Goal: Information Seeking & Learning: Learn about a topic

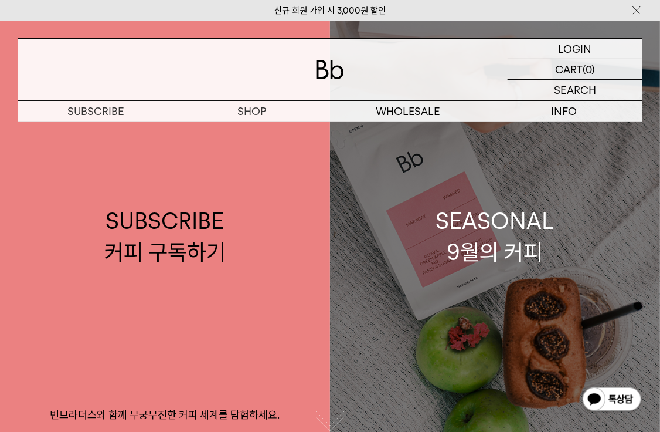
click at [461, 281] on link "SEASONAL 9월의 커피" at bounding box center [495, 237] width 330 height 432
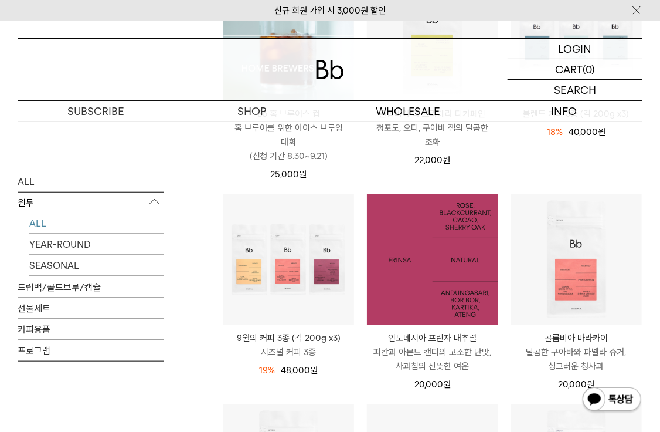
scroll to position [340, 0]
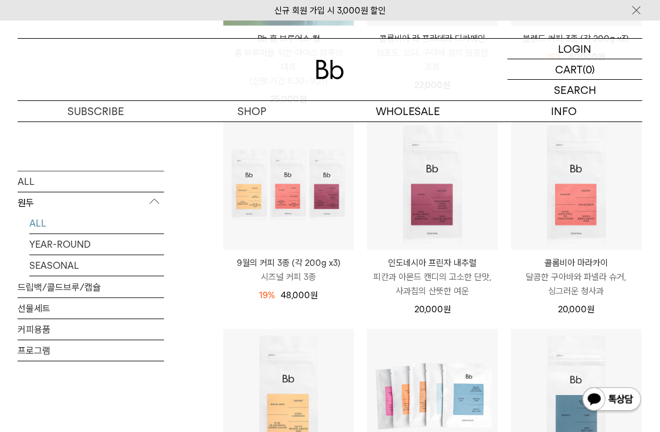
click at [160, 394] on div "ALL 원두 ALL YEAR-ROUND SEASONAL 드립백/콜드브루/캡슐 선물세트 커피용품 프로그램" at bounding box center [91, 318] width 147 height 296
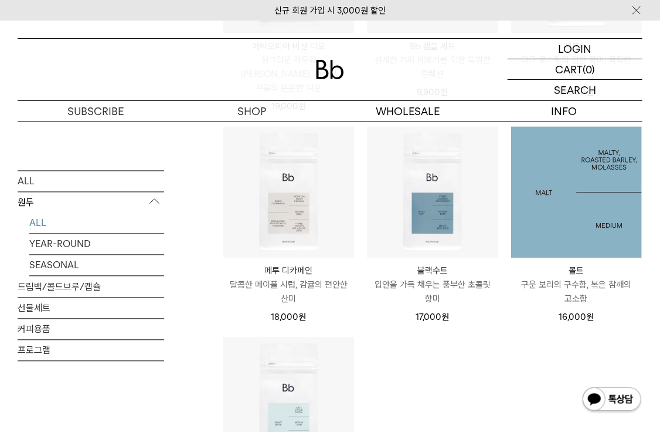
scroll to position [766, 0]
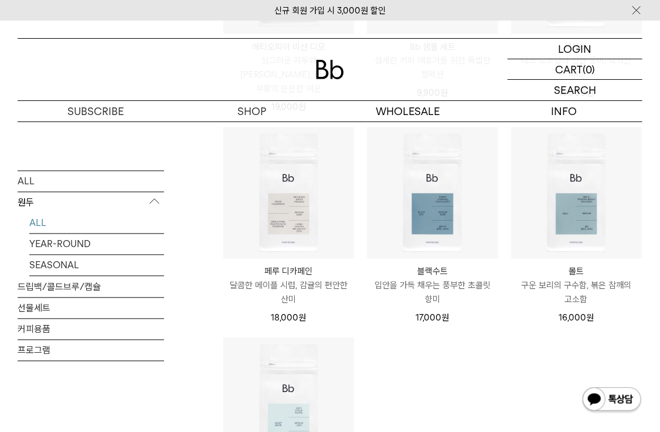
click at [50, 404] on div "ALL 원두 ALL YEAR-ROUND SEASONAL 드립백/콜드브루/캡슐 선물세트 커피용품 프로그램" at bounding box center [91, 318] width 147 height 296
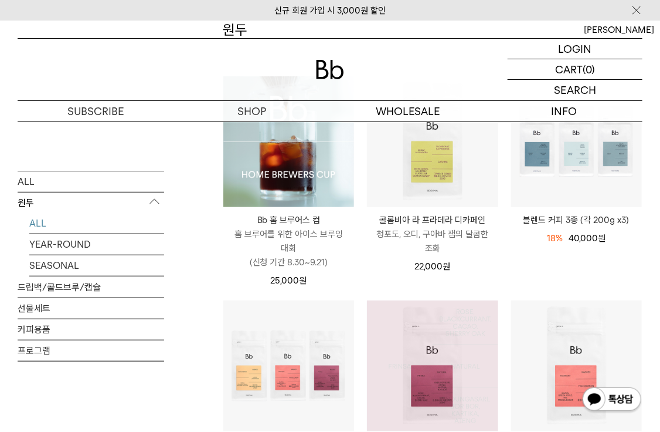
scroll to position [0, 0]
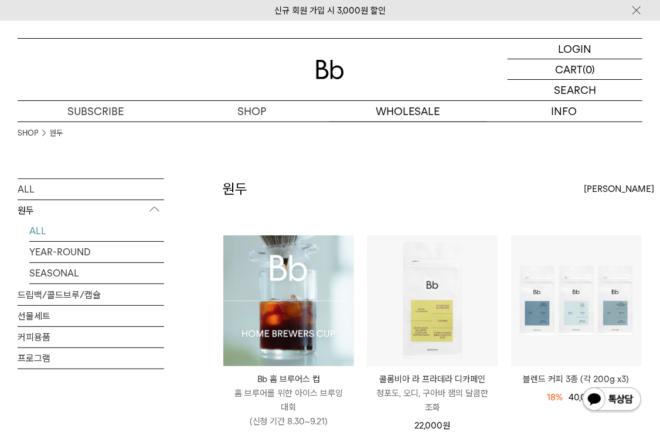
click at [422, 134] on div "SHOP 원두" at bounding box center [330, 149] width 625 height 57
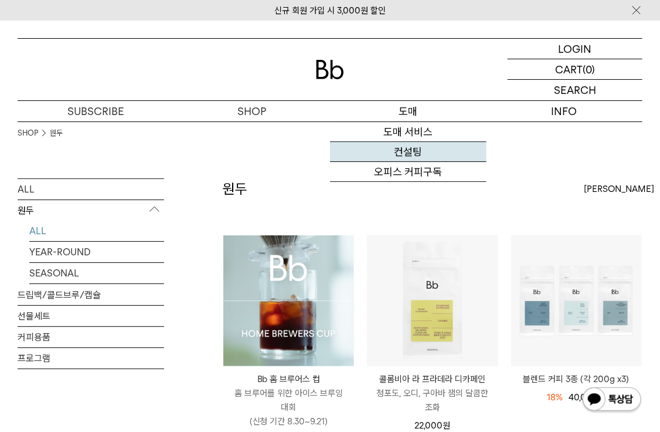
click at [419, 155] on link "컨설팅" at bounding box center [408, 152] width 157 height 20
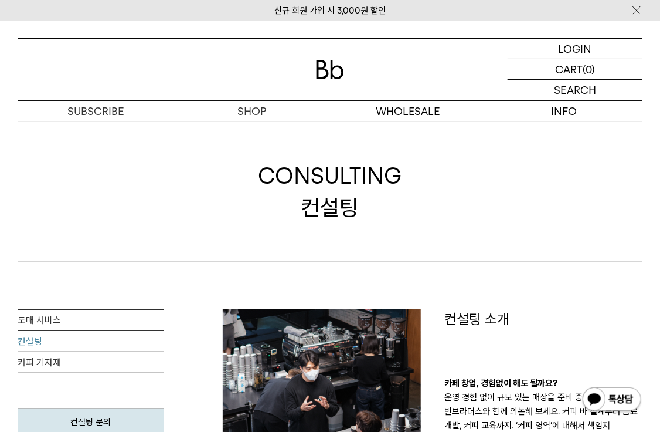
click at [14, 31] on div "LOGIN 로그인 LOGIN 로그인 CART 장바구니 (0) SEARCH 검색 검색폼 ** 추천상품" at bounding box center [330, 71] width 660 height 101
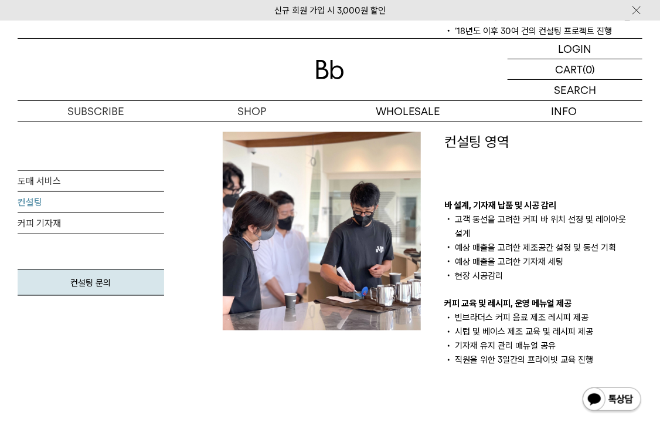
scroll to position [522, 0]
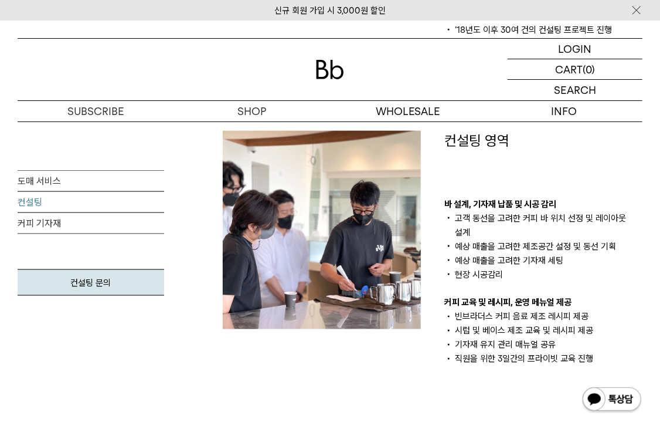
click at [30, 334] on div "도매 서비스 컨설팅 커피 기자재 컨설팅 문의" at bounding box center [91, 285] width 147 height 231
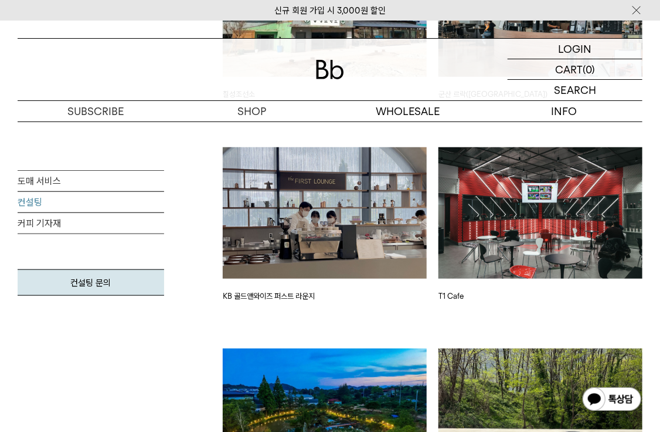
scroll to position [1970, 0]
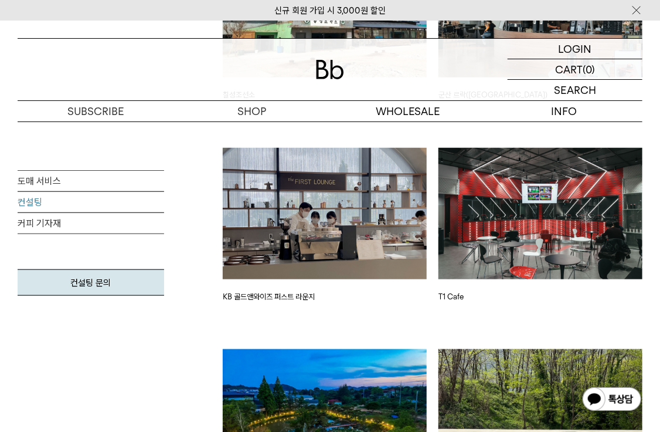
click at [78, 392] on div "도매 서비스 컨설팅 커피 기자재 컨설팅 문의" at bounding box center [91, 285] width 147 height 231
